Goal: Find specific fact: Find specific fact

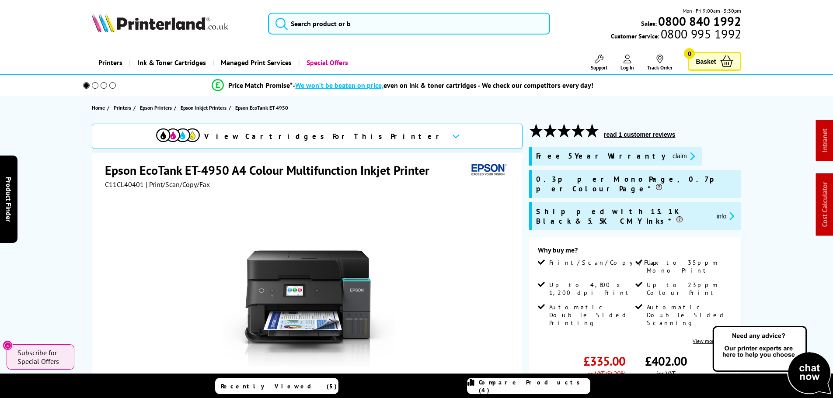
click at [125, 153] on div "Epson EcoTank ET-4950 A4 Colour Multifunction Inkjet Printer C11CL40401 | Print…" at bounding box center [307, 329] width 431 height 352
click at [122, 185] on span "C11CL40401" at bounding box center [124, 184] width 39 height 9
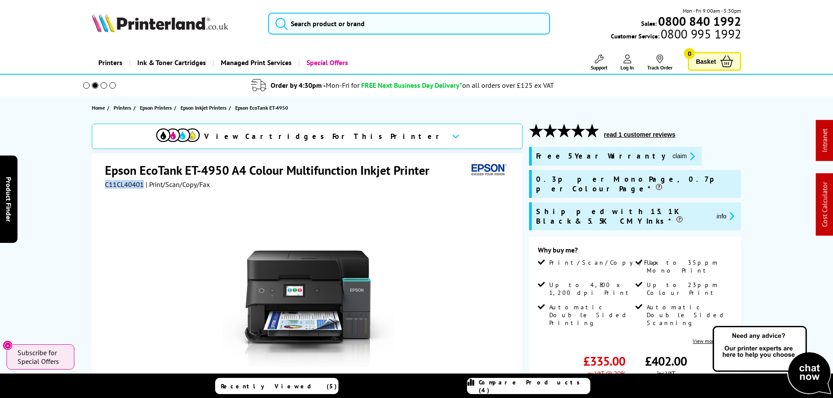
copy span "C11CL40401"
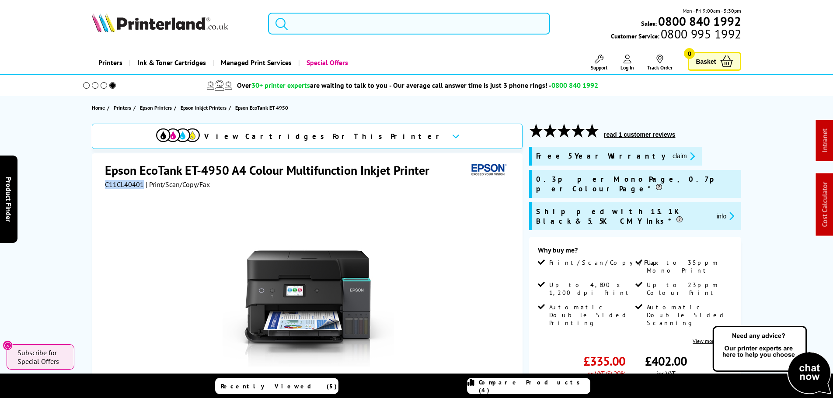
click at [313, 26] on input "search" at bounding box center [409, 24] width 282 height 22
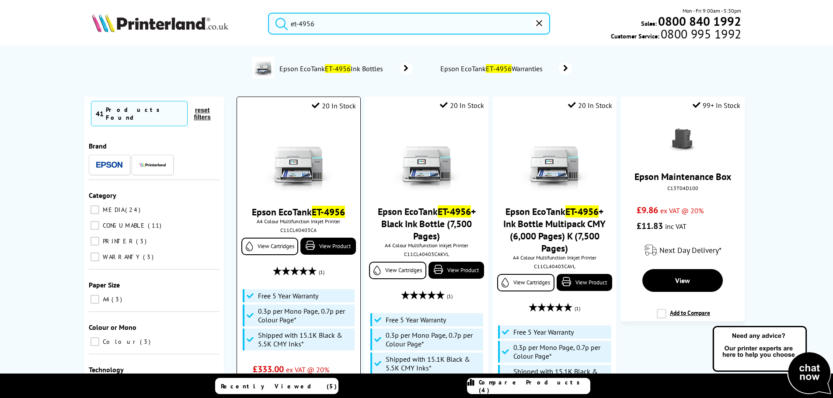
type input "et-4956"
click at [304, 168] on img at bounding box center [299, 158] width 66 height 66
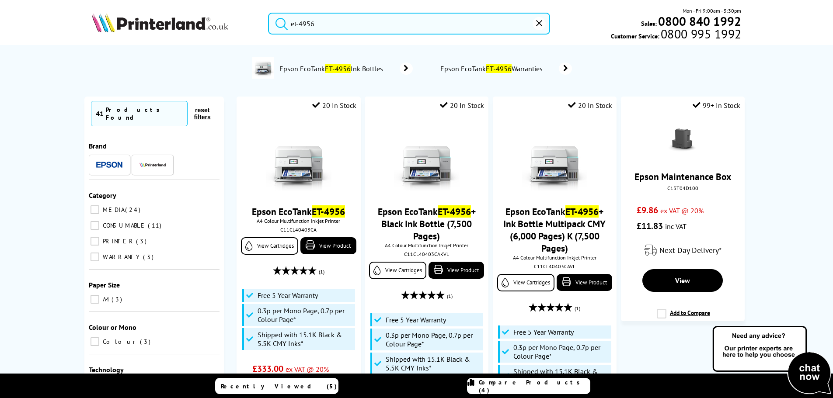
click at [538, 21] on icon "reset" at bounding box center [539, 23] width 6 height 6
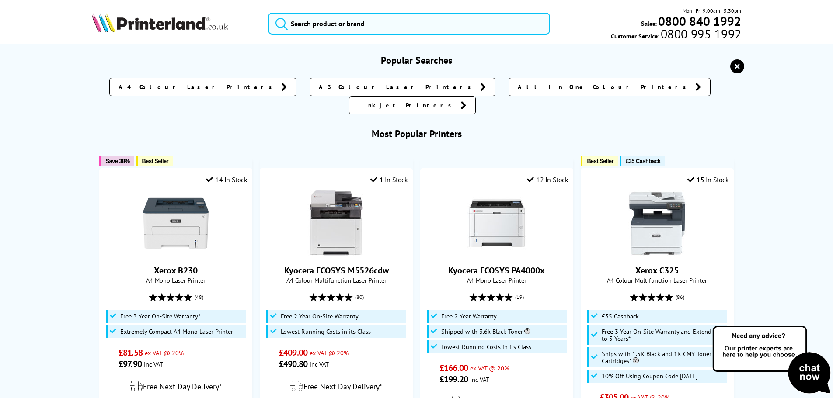
drag, startPoint x: 741, startPoint y: 62, endPoint x: 710, endPoint y: 46, distance: 35.2
click at [741, 61] on icon "reset" at bounding box center [737, 66] width 14 height 14
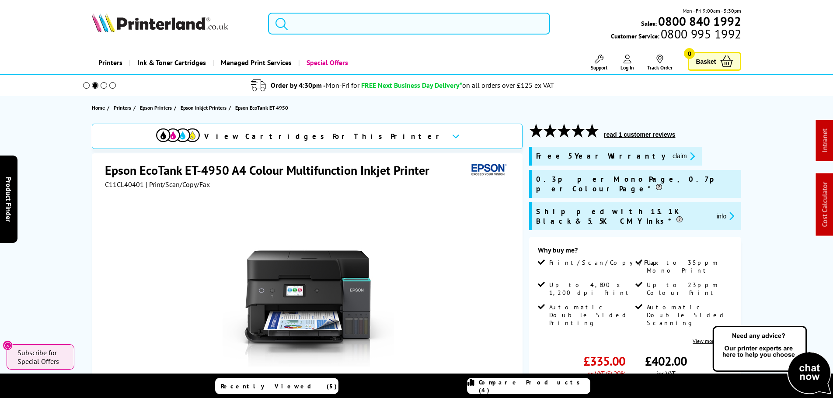
click at [357, 14] on input "search" at bounding box center [409, 24] width 282 height 22
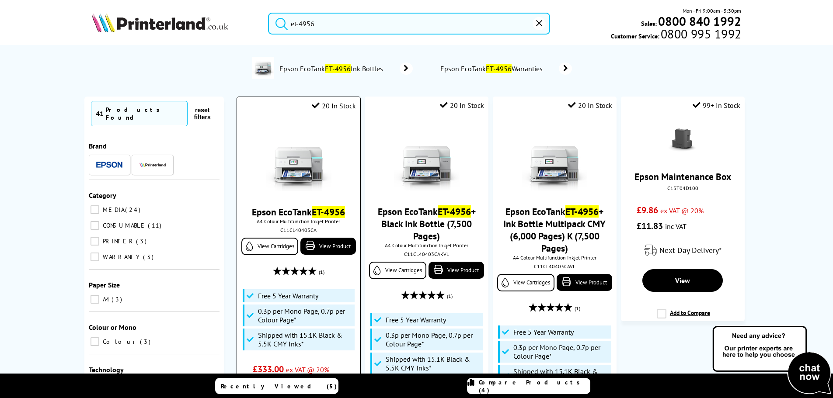
type input "et-4956"
click at [296, 159] on img at bounding box center [299, 158] width 66 height 66
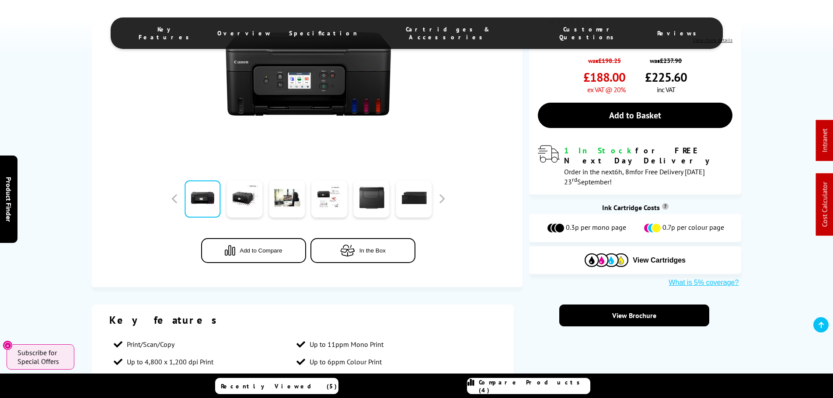
scroll to position [393, 0]
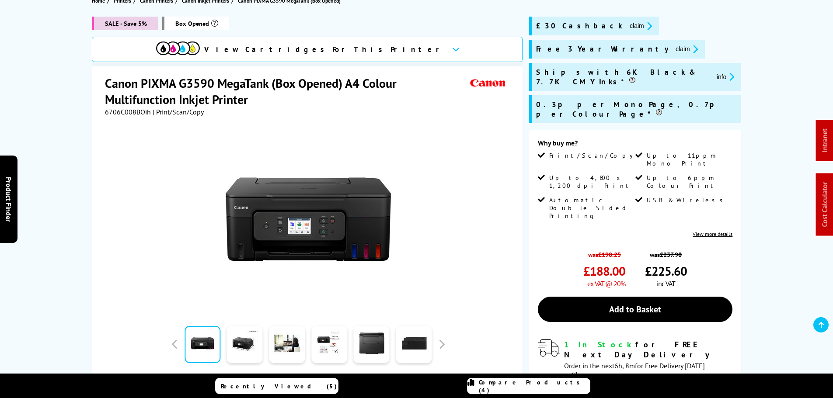
scroll to position [87, 0]
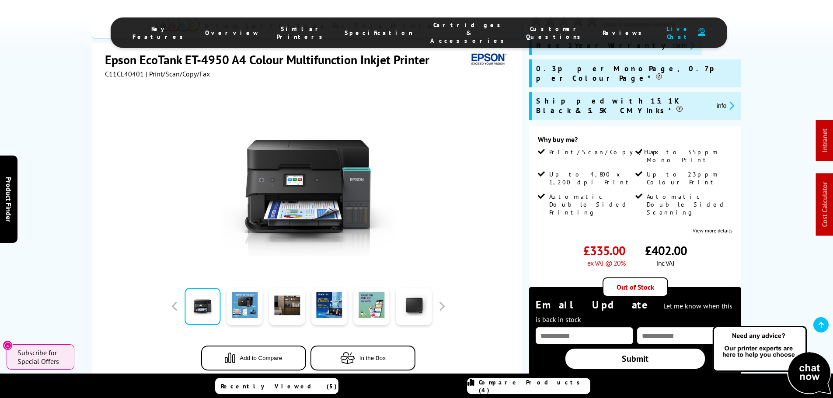
scroll to position [175, 0]
